Goal: Task Accomplishment & Management: Manage account settings

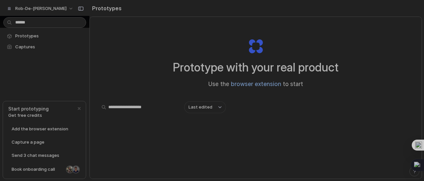
click at [14, 128] on span "Add the browser extension" at bounding box center [40, 129] width 57 height 7
click at [24, 44] on span "Captures" at bounding box center [49, 47] width 68 height 7
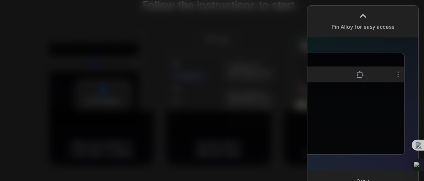
drag, startPoint x: 338, startPoint y: 2, endPoint x: 265, endPoint y: 36, distance: 81.0
click at [265, 36] on div at bounding box center [212, 90] width 424 height 181
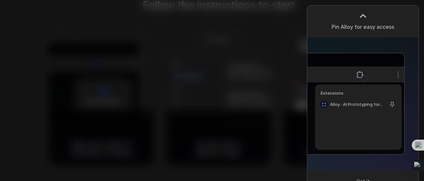
click at [358, 11] on div at bounding box center [363, 16] width 10 height 10
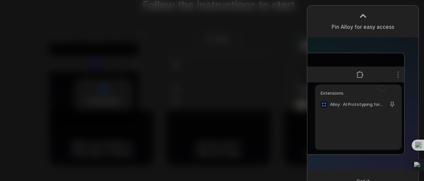
click at [361, 14] on div at bounding box center [363, 16] width 10 height 10
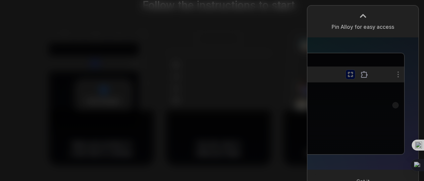
click at [367, 179] on span "Got it" at bounding box center [362, 181] width 13 height 7
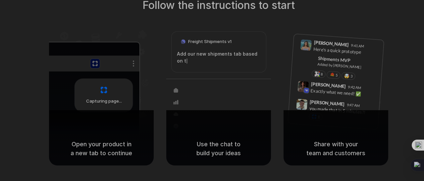
click at [212, 46] on div "Freight Shipments v1" at bounding box center [206, 41] width 59 height 9
click at [327, 64] on div "Added by [PERSON_NAME]" at bounding box center [347, 67] width 61 height 10
drag, startPoint x: 315, startPoint y: 107, endPoint x: 271, endPoint y: 106, distance: 43.7
click at [312, 106] on div "you made that in 5 minutes?!" at bounding box center [342, 110] width 66 height 11
click at [240, 122] on div "Bulk order processing" at bounding box center [258, 125] width 62 height 7
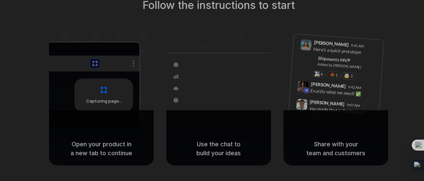
click at [127, 105] on div "Capturing page" at bounding box center [104, 95] width 58 height 33
drag, startPoint x: 203, startPoint y: 140, endPoint x: 230, endPoint y: 140, distance: 27.8
click at [205, 140] on h5 "Use the chat to build your ideas" at bounding box center [218, 149] width 89 height 18
drag, startPoint x: 301, startPoint y: 141, endPoint x: 308, endPoint y: 137, distance: 8.6
click at [301, 140] on h5 "Share with your team and customers" at bounding box center [335, 149] width 89 height 18
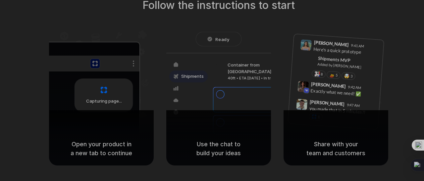
click at [228, 41] on span "Ready" at bounding box center [222, 39] width 14 height 7
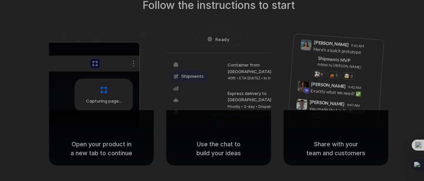
click at [227, 40] on span "Ready" at bounding box center [222, 39] width 14 height 7
click at [216, 39] on span "Ready" at bounding box center [222, 39] width 14 height 7
click at [218, 43] on div "Ready" at bounding box center [218, 39] width 45 height 14
drag, startPoint x: 234, startPoint y: 71, endPoint x: 255, endPoint y: 85, distance: 25.5
click at [234, 75] on div "40ft • ETA Dec 28 • In transit" at bounding box center [262, 78] width 71 height 6
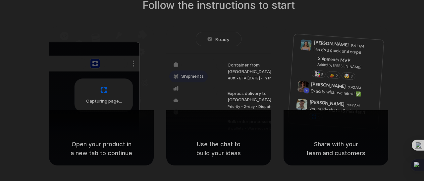
drag, startPoint x: 300, startPoint y: 96, endPoint x: 347, endPoint y: 60, distance: 59.7
click at [350, 96] on div "Lily Parker 9:41 AM Here's a quick prototype Shipments MVP Added by Alloy 8 5 🤯…" at bounding box center [335, 78] width 105 height 105
drag, startPoint x: 347, startPoint y: 60, endPoint x: 334, endPoint y: 51, distance: 15.4
click at [344, 59] on div "Shipments MVP" at bounding box center [347, 60] width 61 height 11
drag, startPoint x: 334, startPoint y: 51, endPoint x: 235, endPoint y: 25, distance: 102.3
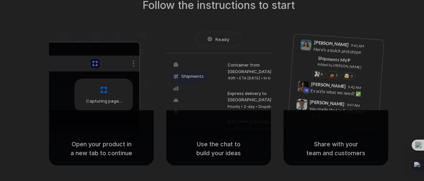
click at [329, 51] on div "Here's a quick prototype" at bounding box center [346, 51] width 66 height 11
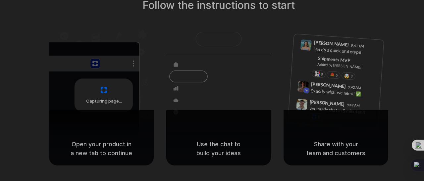
click at [214, 39] on div at bounding box center [218, 39] width 45 height 14
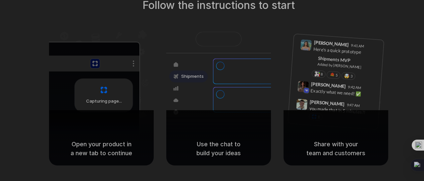
click at [217, 39] on div at bounding box center [218, 39] width 45 height 14
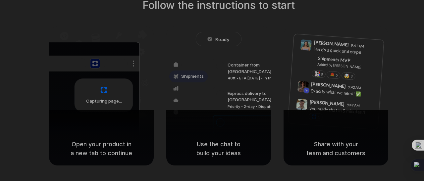
drag, startPoint x: 216, startPoint y: 39, endPoint x: 200, endPoint y: 33, distance: 17.5
click at [200, 33] on div "Ready" at bounding box center [218, 39] width 45 height 14
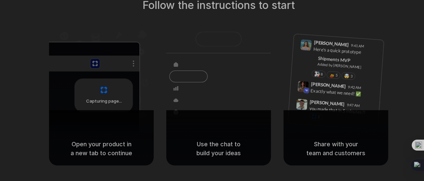
click at [212, 91] on div at bounding box center [212, 91] width 0 height 0
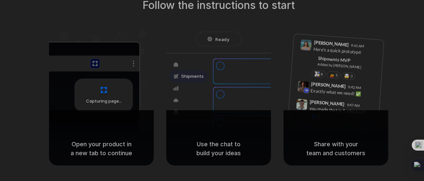
click at [212, 91] on div at bounding box center [212, 91] width 0 height 0
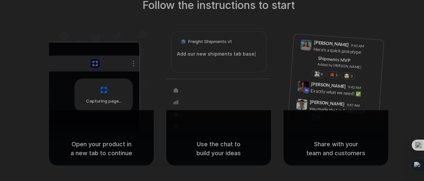
click at [212, 91] on div at bounding box center [212, 91] width 0 height 0
drag, startPoint x: 324, startPoint y: 0, endPoint x: 126, endPoint y: 9, distance: 198.1
click at [125, 10] on div "Follow the instructions to start Capturing page Open your product in a new tab …" at bounding box center [219, 81] width 424 height 168
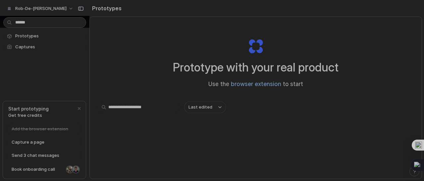
click at [210, 108] on span "Last edited" at bounding box center [200, 107] width 24 height 7
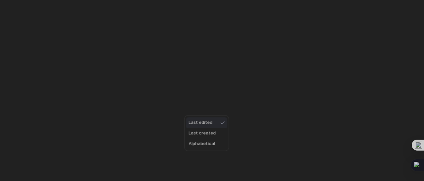
click at [208, 123] on span "Last edited" at bounding box center [200, 122] width 24 height 7
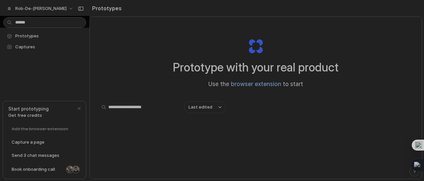
click at [136, 109] on input "text" at bounding box center [139, 107] width 83 height 11
drag, startPoint x: 148, startPoint y: 107, endPoint x: 131, endPoint y: 107, distance: 16.2
click at [131, 107] on input "**********" at bounding box center [139, 107] width 83 height 11
drag, startPoint x: 118, startPoint y: 108, endPoint x: 129, endPoint y: 108, distance: 11.6
click at [129, 108] on input "**********" at bounding box center [139, 107] width 83 height 11
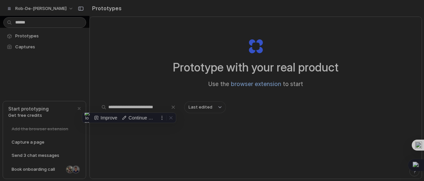
click at [131, 106] on input "**********" at bounding box center [139, 107] width 83 height 11
drag, startPoint x: 130, startPoint y: 108, endPoint x: 118, endPoint y: 110, distance: 12.0
click at [118, 110] on input "**********" at bounding box center [139, 107] width 83 height 11
click at [137, 108] on input "**********" at bounding box center [139, 107] width 83 height 11
paste input "*****"
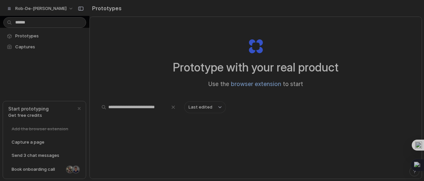
click at [152, 108] on input "**********" at bounding box center [139, 107] width 83 height 11
type input "**********"
click at [24, 23] on body "rob-de-la-fontaine Prototypes Captures Start prototyping Get free credits Add t…" at bounding box center [212, 90] width 424 height 181
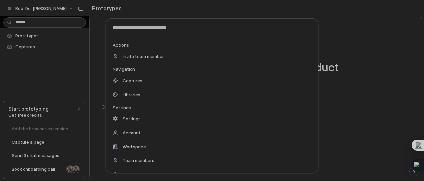
drag, startPoint x: 24, startPoint y: 23, endPoint x: 252, endPoint y: 26, distance: 227.1
click at [252, 26] on input "text" at bounding box center [212, 28] width 212 height 19
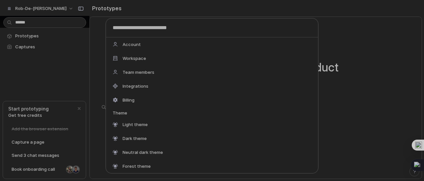
scroll to position [90, 0]
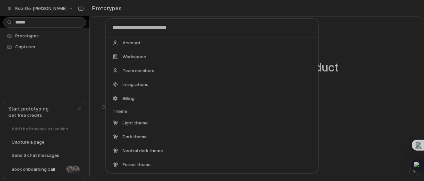
click at [144, 55] on span "Workspace" at bounding box center [134, 56] width 24 height 7
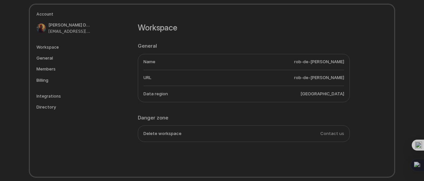
click at [46, 50] on h5 "Workspace" at bounding box center [64, 47] width 56 height 6
click at [48, 45] on h5 "Workspace" at bounding box center [64, 47] width 56 height 6
click at [48, 46] on h5 "Workspace" at bounding box center [64, 47] width 56 height 6
drag, startPoint x: 48, startPoint y: 46, endPoint x: 48, endPoint y: 69, distance: 22.5
click at [47, 52] on div "Workspace General Members Billing" at bounding box center [64, 64] width 56 height 41
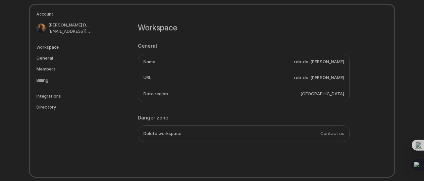
drag, startPoint x: 50, startPoint y: 64, endPoint x: 212, endPoint y: 40, distance: 164.3
click at [51, 63] on div "General Members Billing" at bounding box center [64, 69] width 56 height 33
click at [51, 28] on span "rob.fontaine100@gmail.com" at bounding box center [69, 31] width 42 height 6
